Goal: Task Accomplishment & Management: Manage account settings

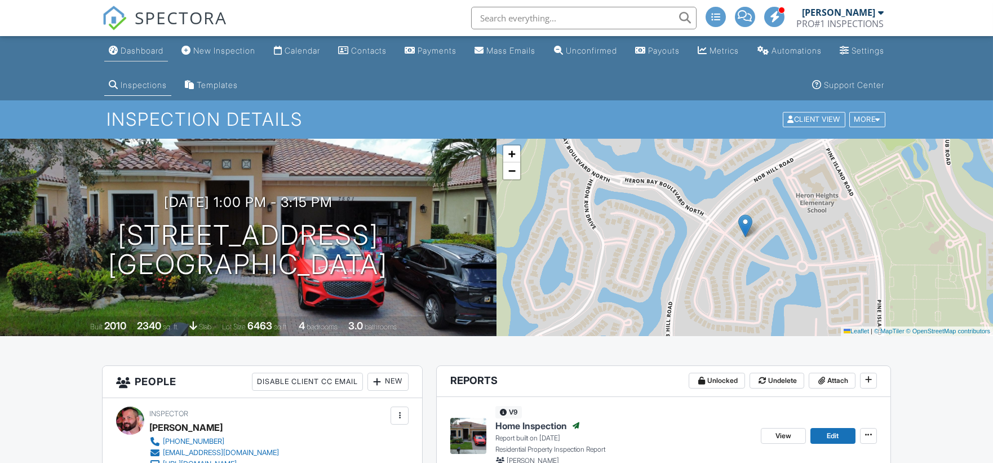
click at [150, 48] on div "Dashboard" at bounding box center [142, 51] width 43 height 10
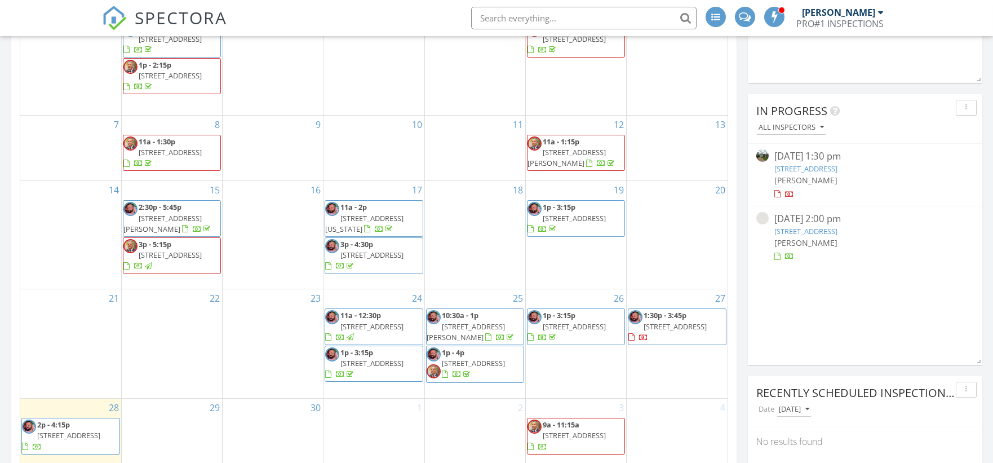
scroll to position [417, 0]
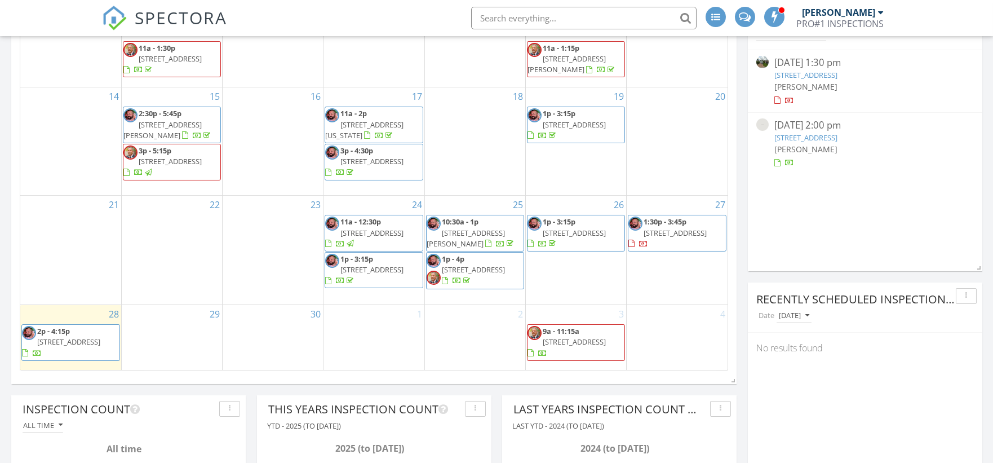
click at [668, 238] on span "3419 NW 110th Terrace, Coral Springs 33065" at bounding box center [674, 233] width 63 height 10
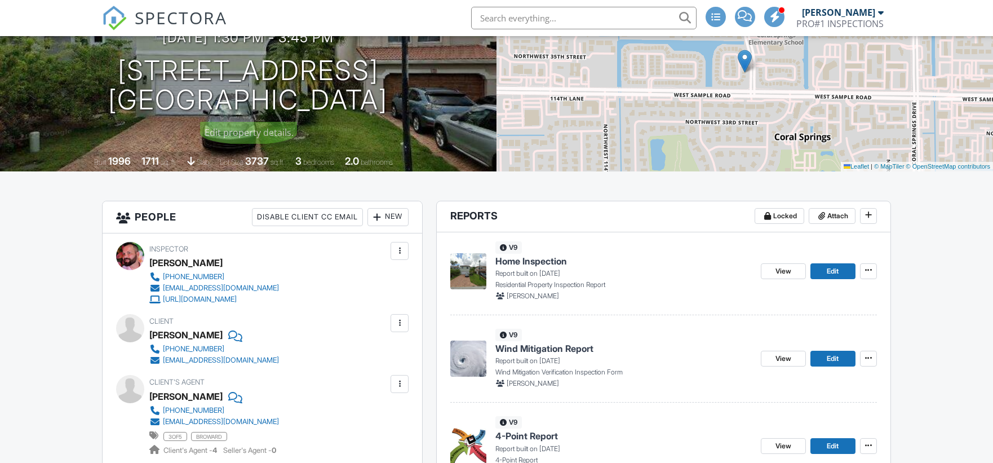
scroll to position [167, 0]
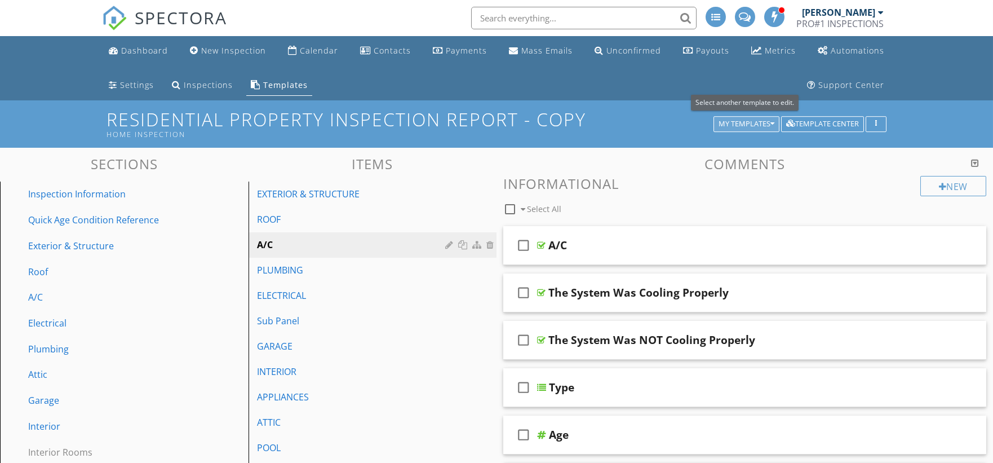
click at [730, 123] on div "My Templates" at bounding box center [746, 124] width 56 height 8
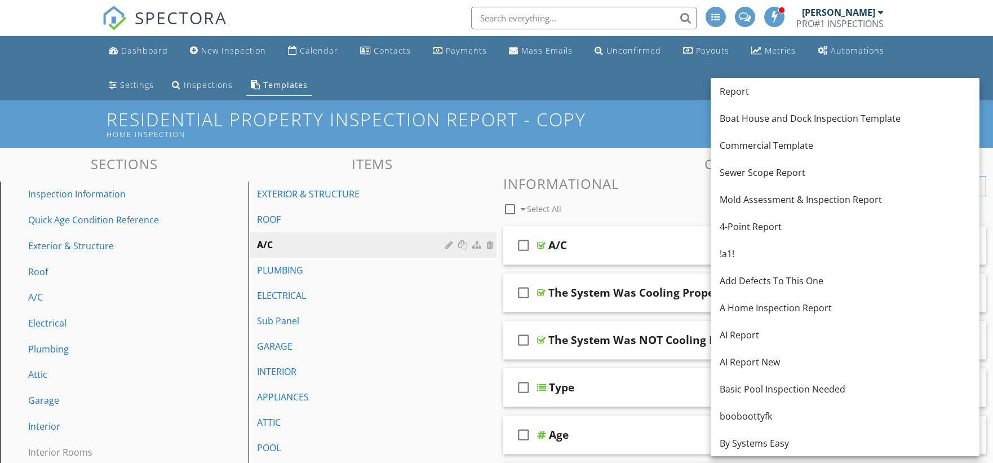
click at [390, 69] on div "Dashboard New Inspection Calendar Contacts Payments Mass Emails Unconfirmed Pay…" at bounding box center [496, 68] width 789 height 64
click at [882, 65] on li "Automations" at bounding box center [851, 51] width 80 height 30
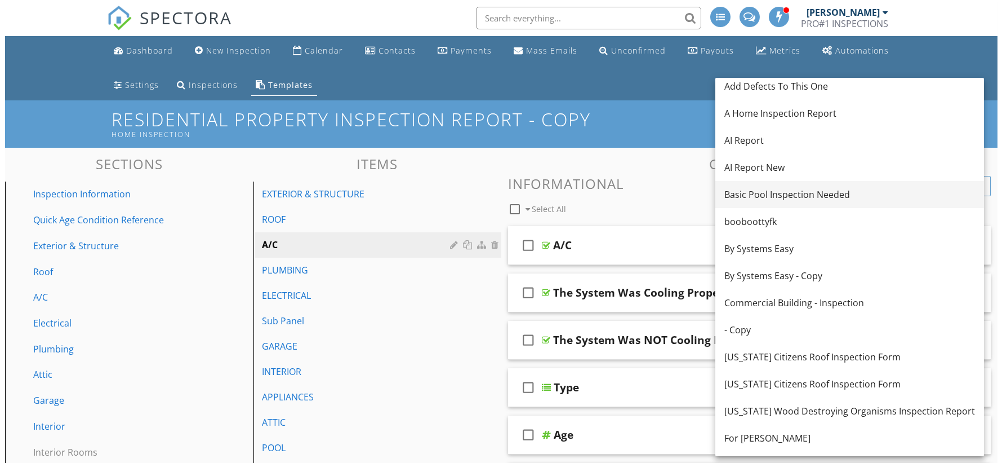
scroll to position [250, 0]
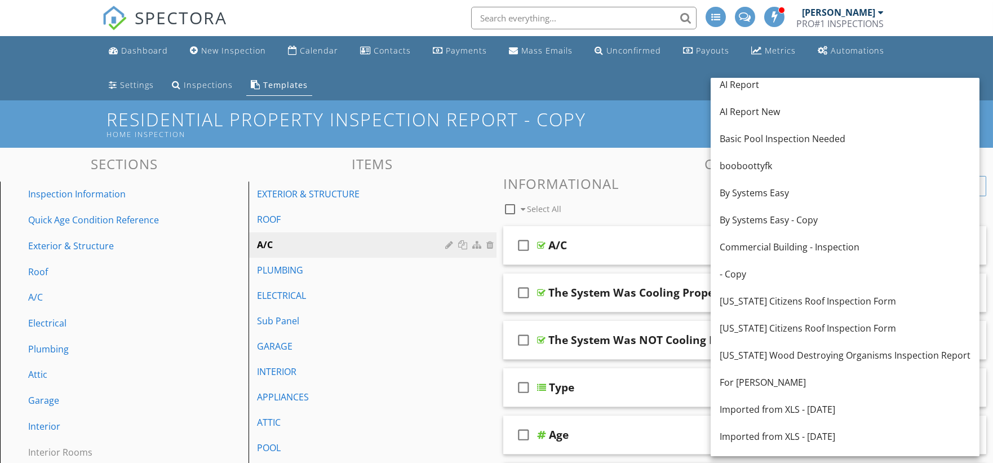
click at [655, 95] on div "Dashboard New Inspection Calendar Contacts Payments Mass Emails Unconfirmed Pay…" at bounding box center [496, 68] width 789 height 64
click at [761, 65] on li "Metrics" at bounding box center [773, 51] width 58 height 30
click at [378, 122] on h1 "Residential Property Inspection Report - Copy Home Inspection" at bounding box center [496, 123] width 780 height 29
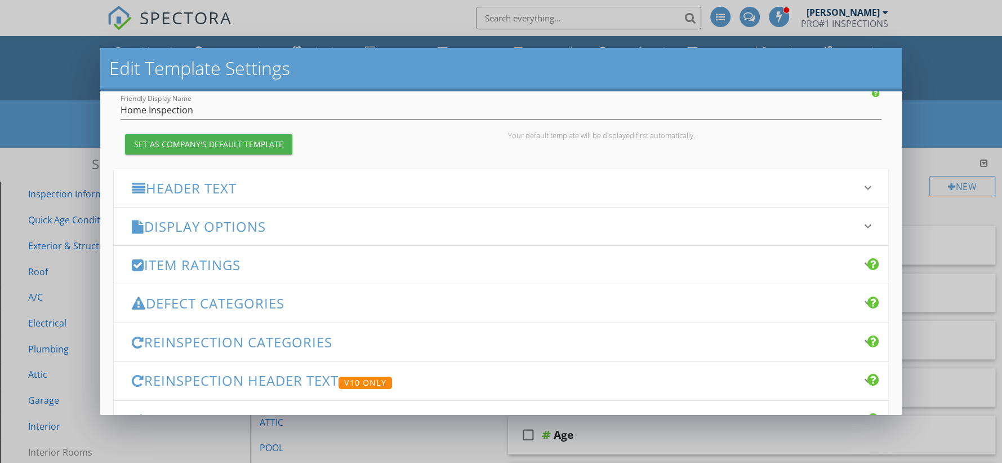
scroll to position [0, 0]
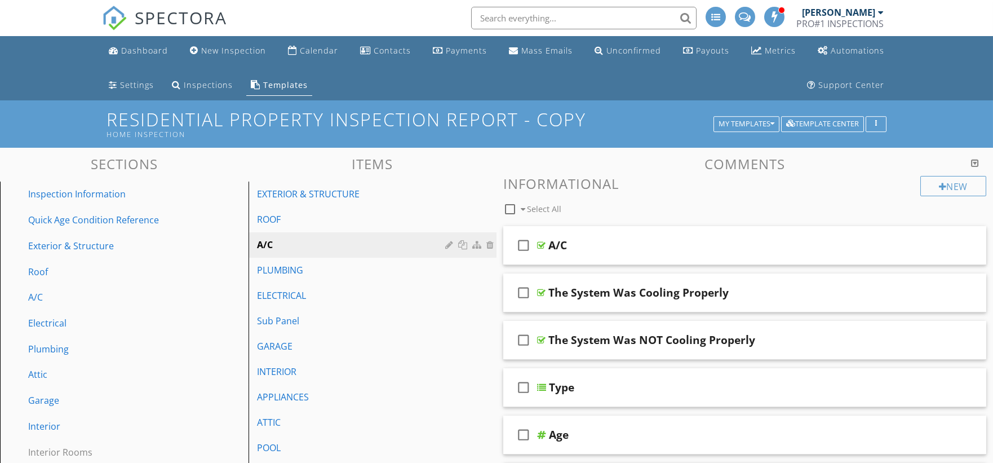
click at [50, 47] on div at bounding box center [496, 231] width 993 height 463
click at [882, 127] on button "button" at bounding box center [875, 124] width 21 height 16
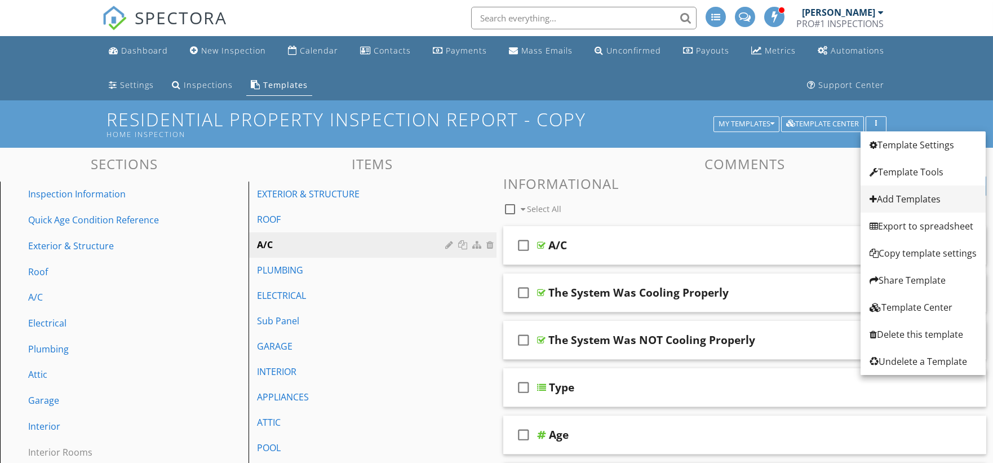
click at [911, 201] on div "Add Templates" at bounding box center [922, 199] width 107 height 14
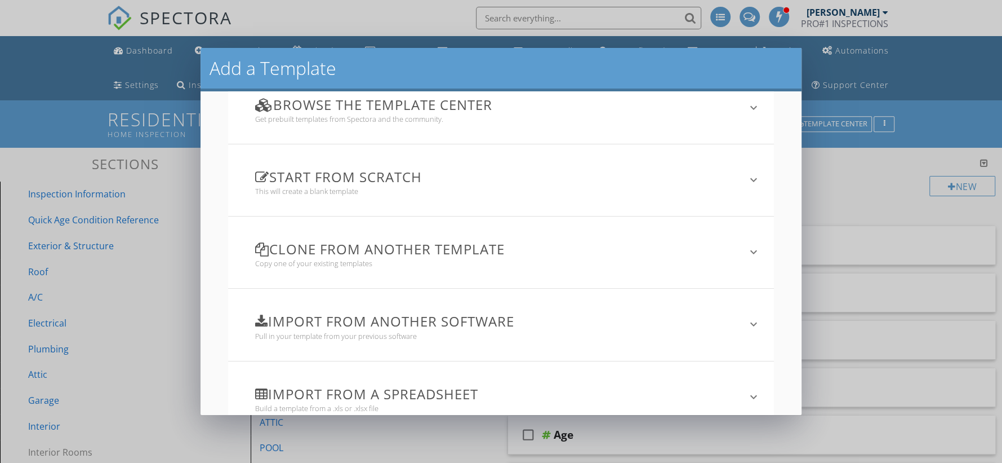
scroll to position [63, 0]
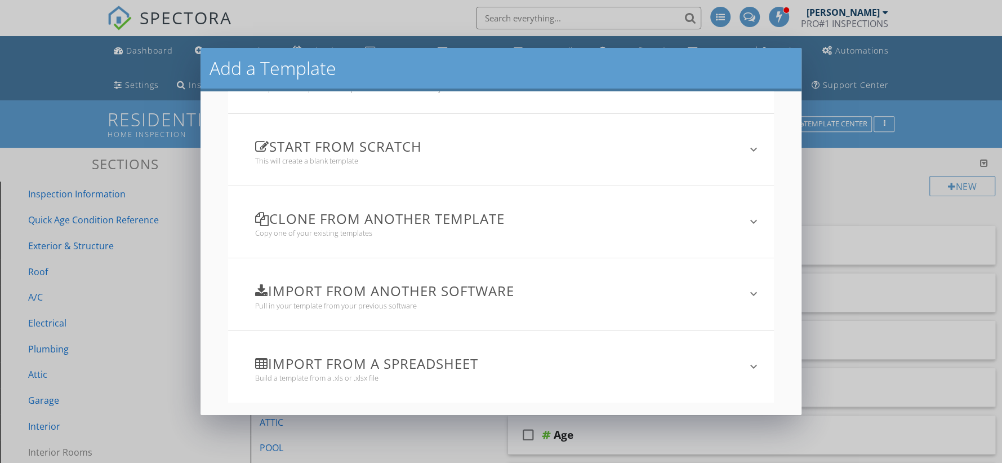
click at [367, 361] on h3 "Import from a spreadsheet" at bounding box center [494, 363] width 478 height 15
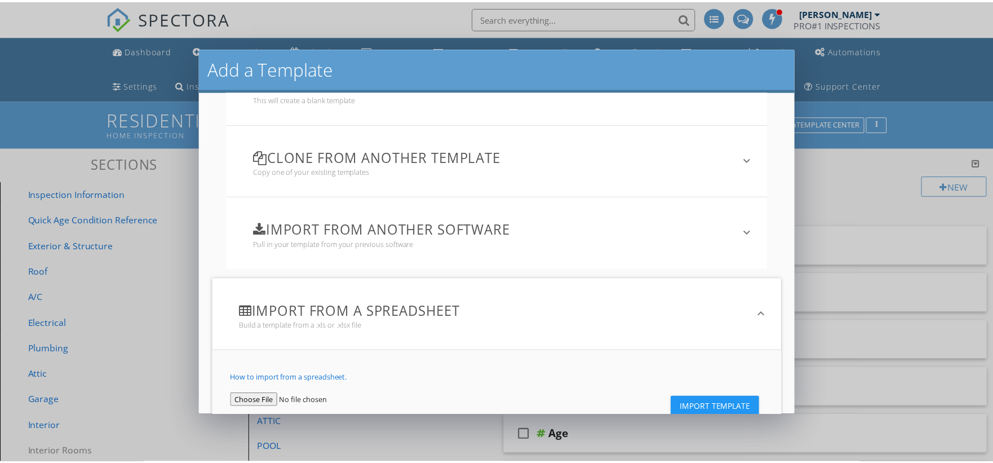
scroll to position [172, 0]
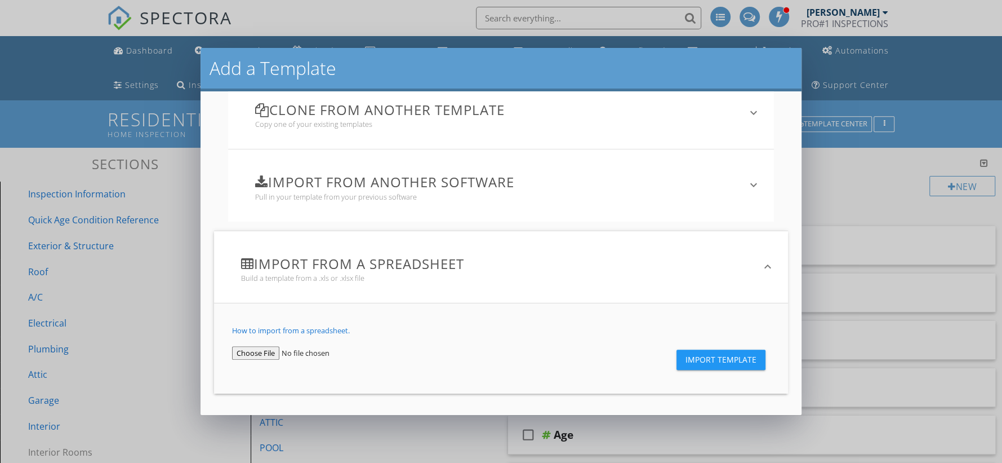
click at [875, 197] on div "Add a Template Browse the Template Center Get prebuilt templates from Spectora …" at bounding box center [501, 231] width 1002 height 463
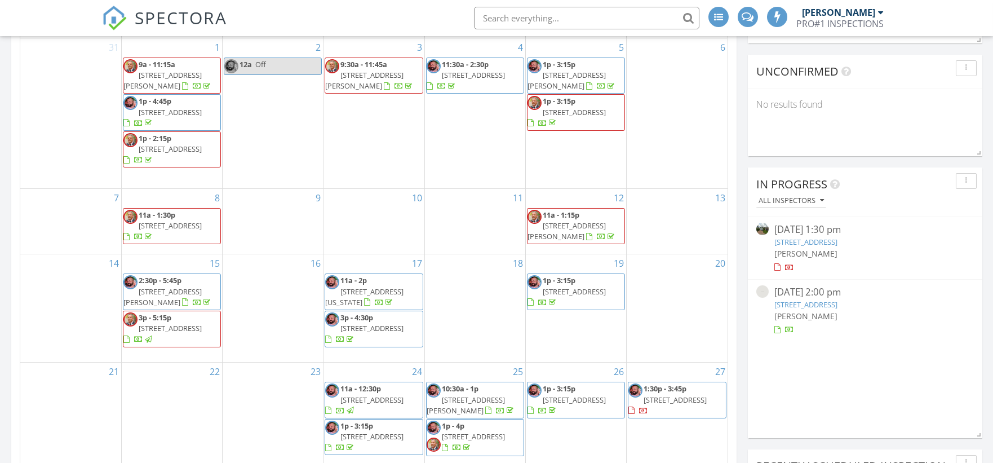
scroll to position [6, 6]
